Goal: Task Accomplishment & Management: Use online tool/utility

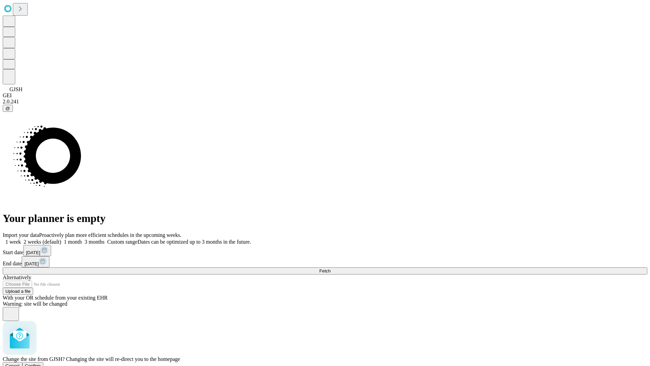
click at [41, 363] on span "Confirm" at bounding box center [33, 365] width 16 height 5
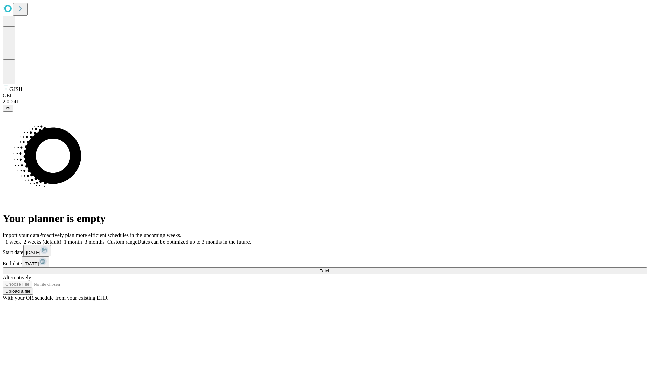
click at [82, 239] on label "1 month" at bounding box center [71, 242] width 21 height 6
click at [330, 268] on span "Fetch" at bounding box center [324, 270] width 11 height 5
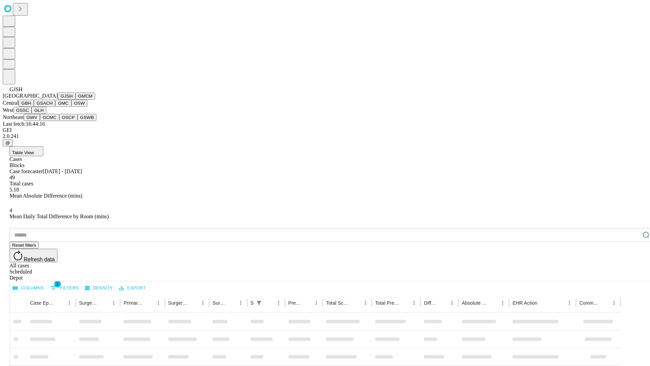
click at [75, 100] on button "GMCM" at bounding box center [85, 95] width 20 height 7
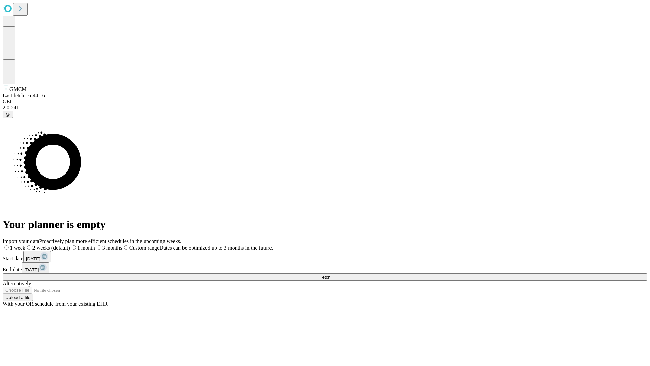
click at [95, 245] on label "1 month" at bounding box center [82, 248] width 25 height 6
click at [330, 274] on span "Fetch" at bounding box center [324, 276] width 11 height 5
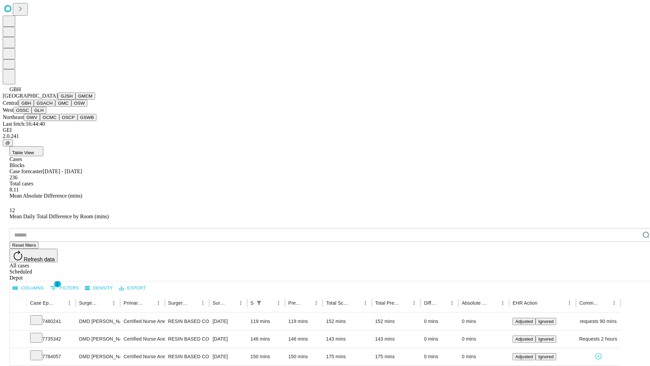
click at [52, 107] on button "GSACH" at bounding box center [44, 103] width 21 height 7
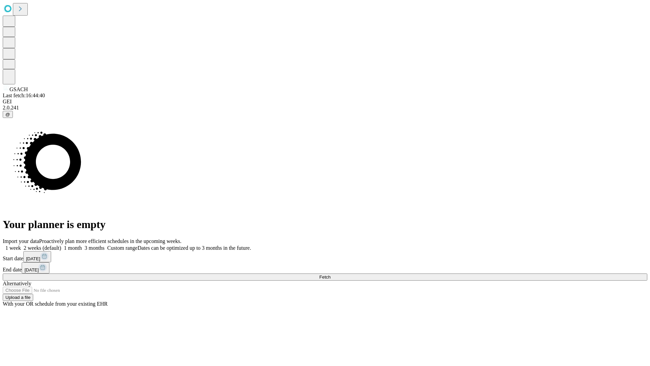
click at [82, 245] on label "1 month" at bounding box center [71, 248] width 21 height 6
click at [330, 274] on span "Fetch" at bounding box center [324, 276] width 11 height 5
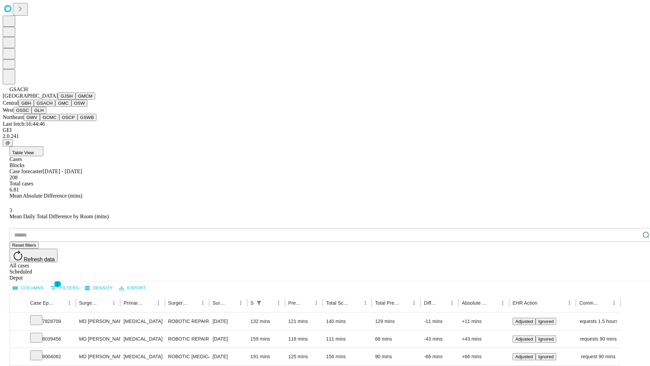
click at [55, 107] on button "GMC" at bounding box center [63, 103] width 16 height 7
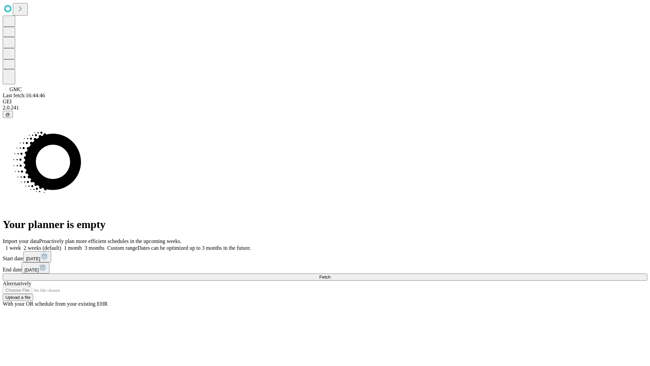
click at [82, 245] on label "1 month" at bounding box center [71, 248] width 21 height 6
click at [330, 274] on span "Fetch" at bounding box center [324, 276] width 11 height 5
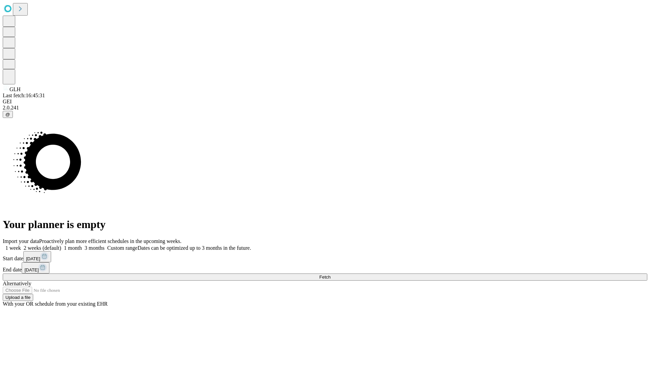
click at [82, 245] on label "1 month" at bounding box center [71, 248] width 21 height 6
click at [330, 274] on span "Fetch" at bounding box center [324, 276] width 11 height 5
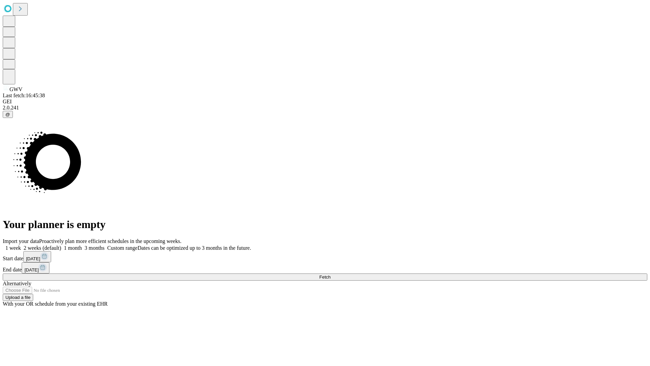
click at [82, 245] on label "1 month" at bounding box center [71, 248] width 21 height 6
click at [330, 274] on span "Fetch" at bounding box center [324, 276] width 11 height 5
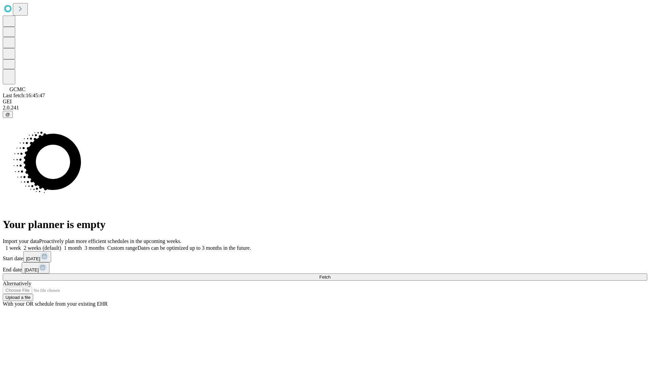
click at [330, 274] on span "Fetch" at bounding box center [324, 276] width 11 height 5
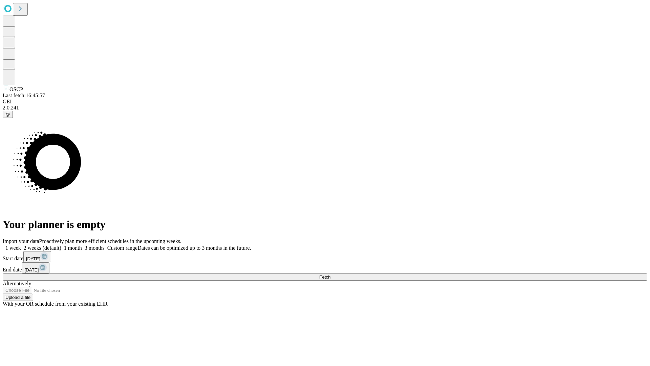
click at [82, 245] on label "1 month" at bounding box center [71, 248] width 21 height 6
click at [330, 274] on span "Fetch" at bounding box center [324, 276] width 11 height 5
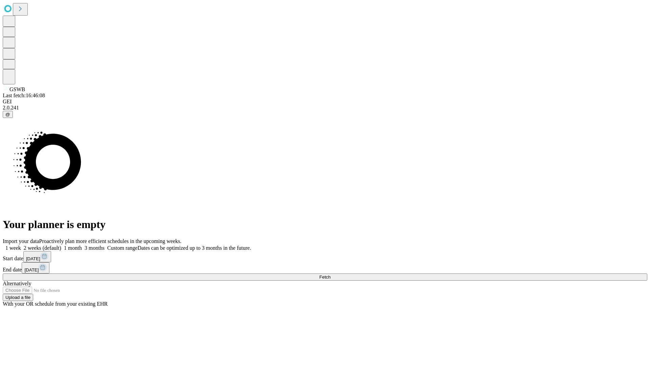
click at [330, 274] on span "Fetch" at bounding box center [324, 276] width 11 height 5
